Goal: Information Seeking & Learning: Learn about a topic

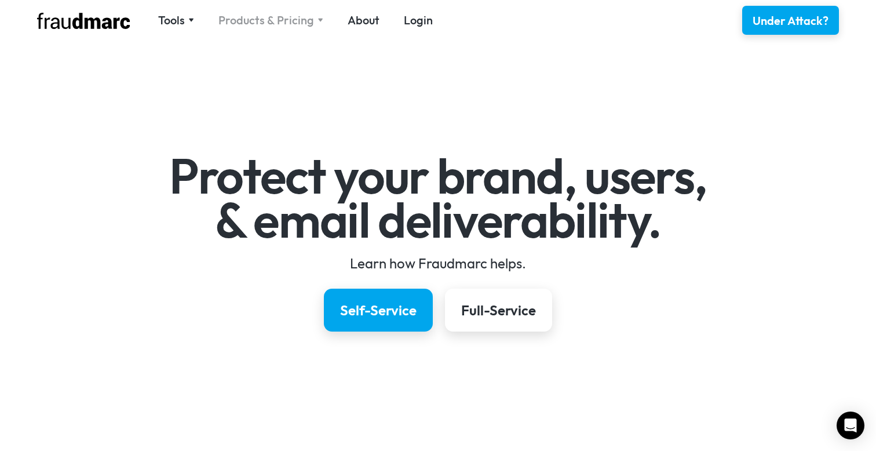
click at [250, 25] on div "Products & Pricing" at bounding box center [266, 20] width 96 height 16
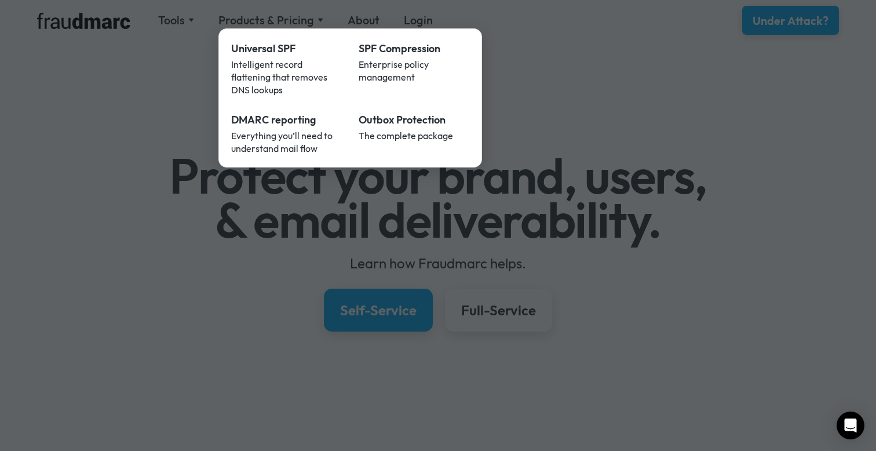
click at [210, 236] on div at bounding box center [438, 225] width 876 height 451
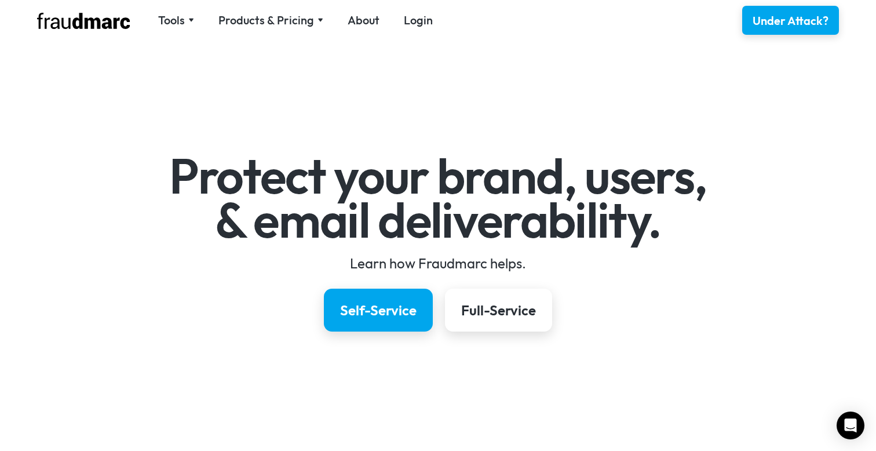
click at [178, 32] on div "Tools SPF Record Check Inspect any domain's SPF record and learn how to fix it …" at bounding box center [438, 20] width 834 height 41
click at [171, 20] on div "Tools" at bounding box center [171, 20] width 27 height 16
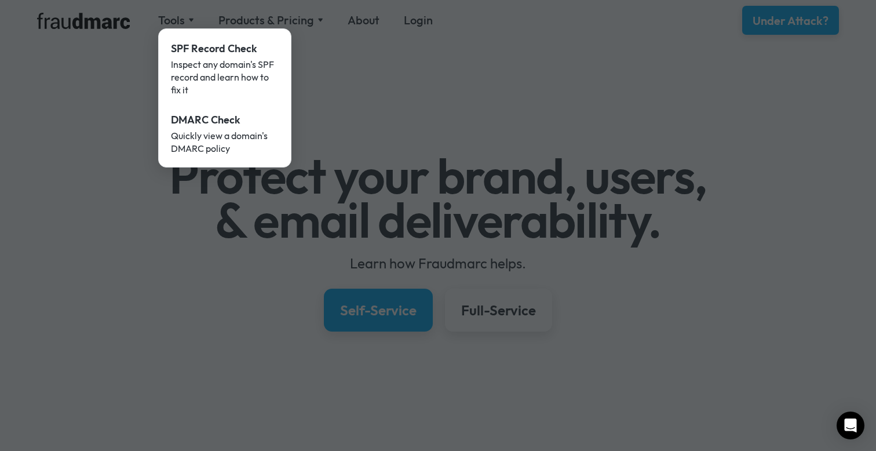
click at [329, 114] on div at bounding box center [438, 225] width 876 height 451
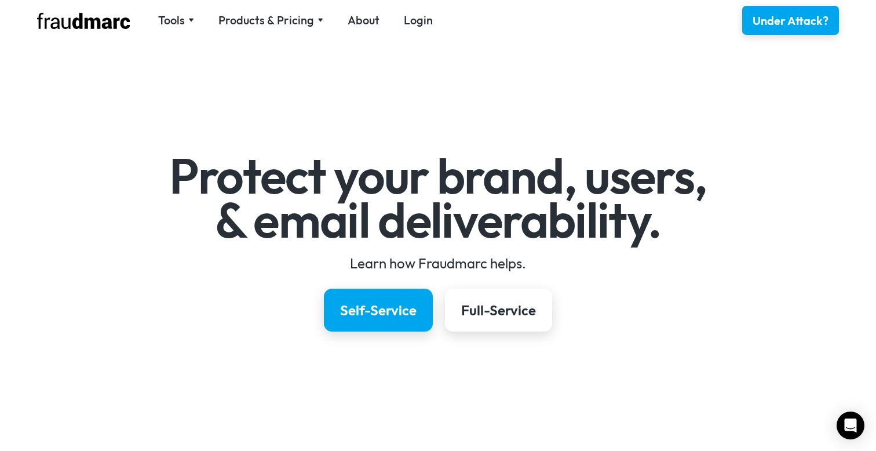
click at [254, 30] on div "Tools SPF Record Check Inspect any domain's SPF record and learn how to fix it …" at bounding box center [438, 20] width 834 height 41
click at [273, 28] on div "Products & Pricing" at bounding box center [266, 20] width 96 height 16
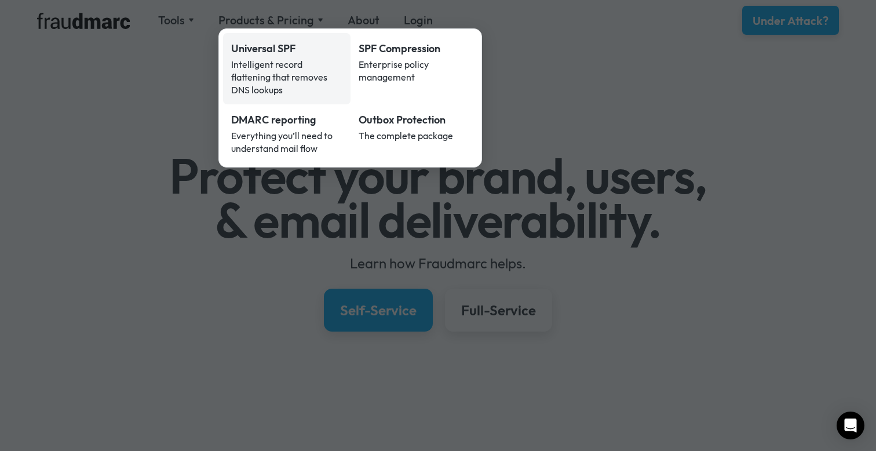
click at [262, 74] on div "Intelligent record flattening that removes DNS lookups" at bounding box center [286, 77] width 111 height 38
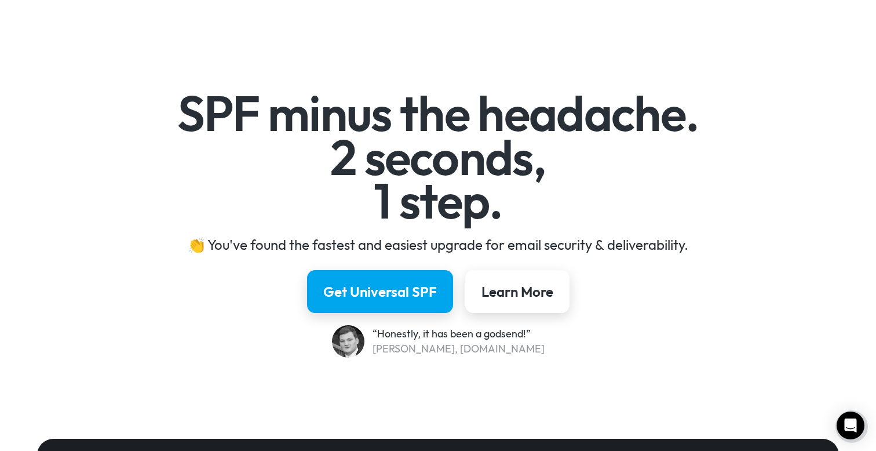
scroll to position [64, 0]
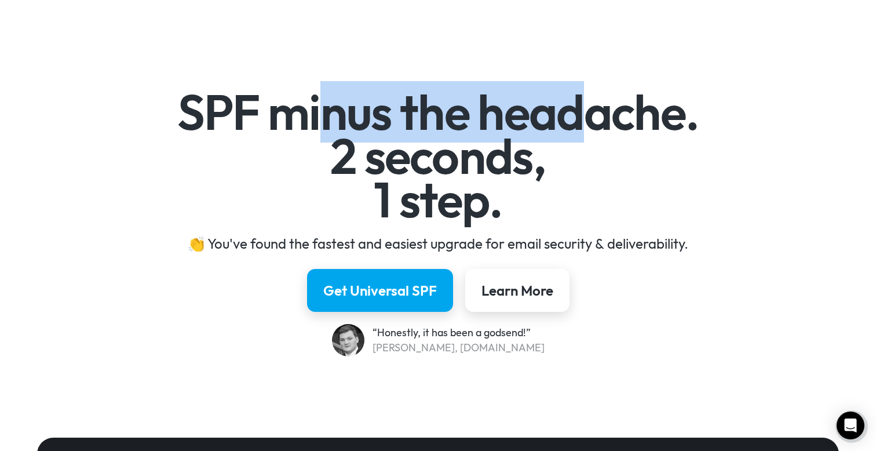
drag, startPoint x: 314, startPoint y: 111, endPoint x: 588, endPoint y: 119, distance: 274.0
click at [588, 119] on h1 "SPF minus the headache. 2 seconds, 1 step." at bounding box center [438, 155] width 672 height 131
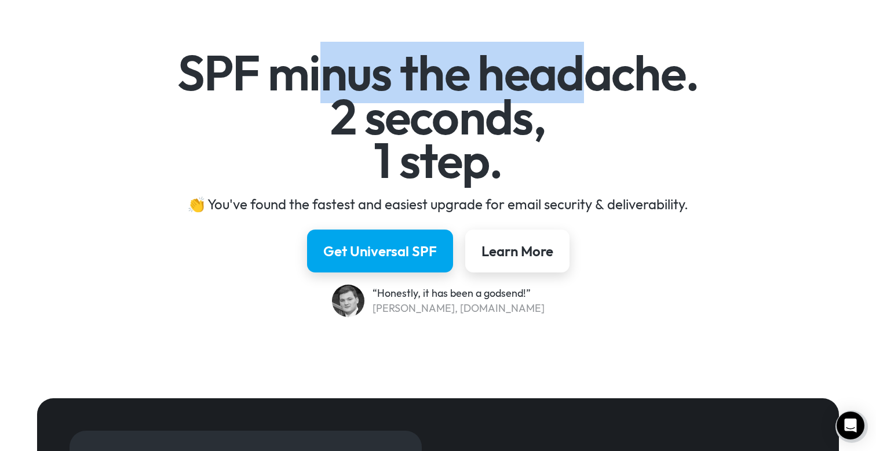
scroll to position [105, 0]
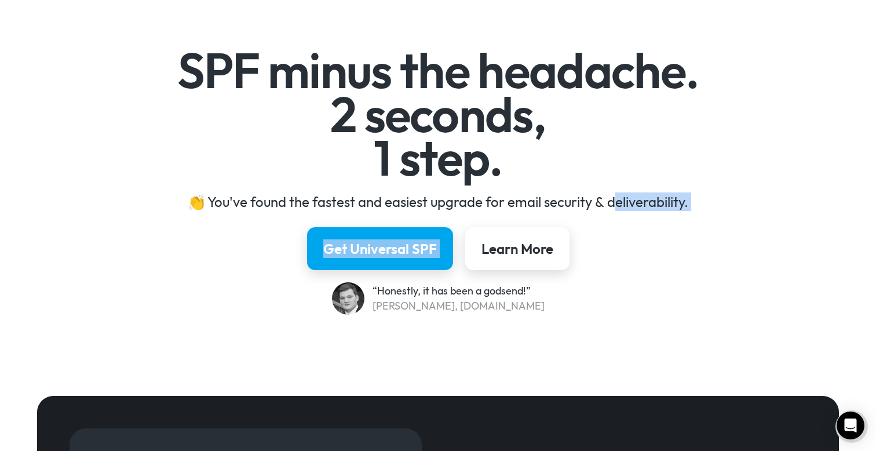
drag, startPoint x: 472, startPoint y: 211, endPoint x: 615, endPoint y: 202, distance: 143.4
click at [615, 202] on div "SPF minus the headache. 2 seconds, 1 step. 👏 You've found the fastest and easie…" at bounding box center [438, 182] width 672 height 266
drag, startPoint x: 545, startPoint y: 213, endPoint x: 684, endPoint y: 199, distance: 140.2
click at [685, 199] on div "SPF minus the headache. 2 seconds, 1 step. 👏 You've found the fastest and easie…" at bounding box center [438, 182] width 672 height 266
click at [362, 302] on img at bounding box center [348, 298] width 32 height 32
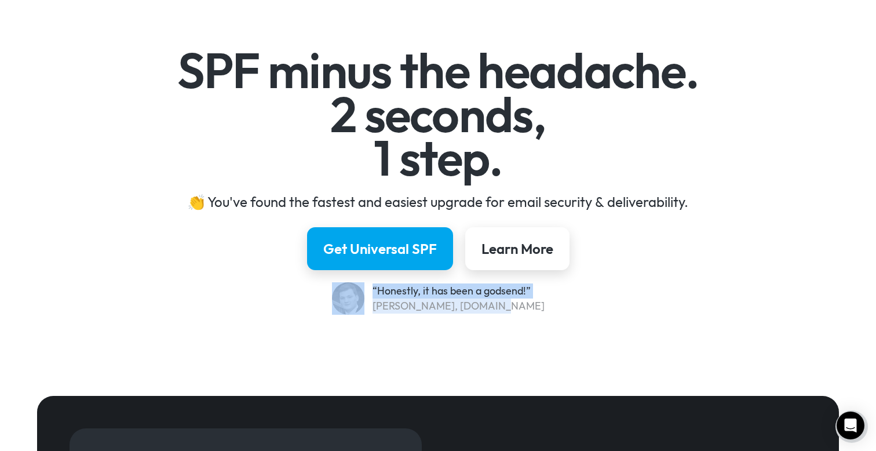
drag, startPoint x: 542, startPoint y: 312, endPoint x: 373, endPoint y: 296, distance: 169.9
click at [373, 296] on div "“Honestly, it has been a godsend!” [PERSON_NAME], [DOMAIN_NAME]" at bounding box center [438, 298] width 672 height 32
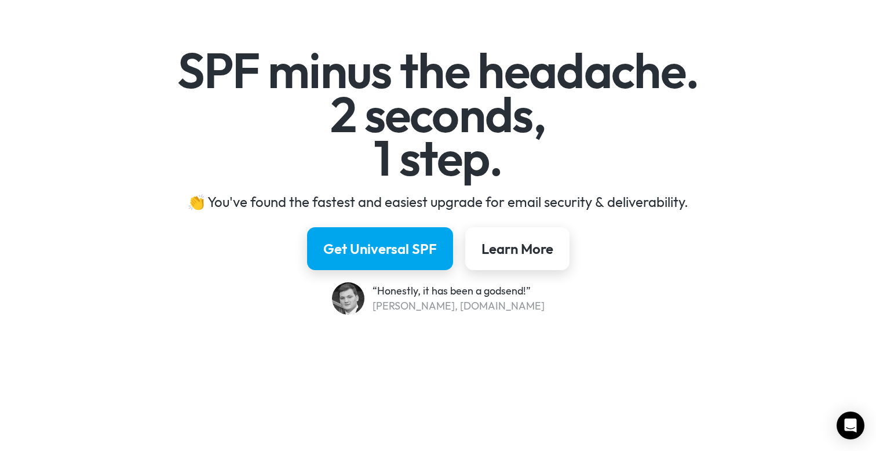
scroll to position [105, 0]
